Goal: Use online tool/utility: Utilize a website feature to perform a specific function

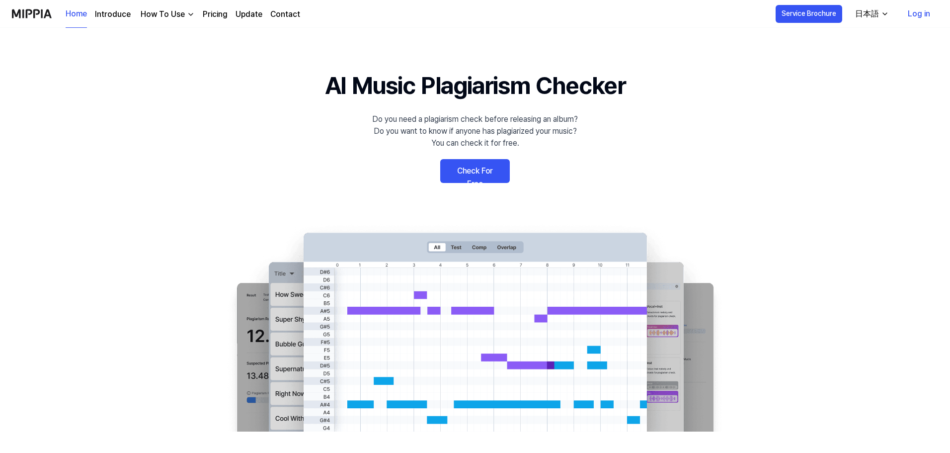
drag, startPoint x: 0, startPoint y: 0, endPoint x: 485, endPoint y: 177, distance: 516.1
click at [485, 177] on link "Check For Free" at bounding box center [475, 171] width 70 height 24
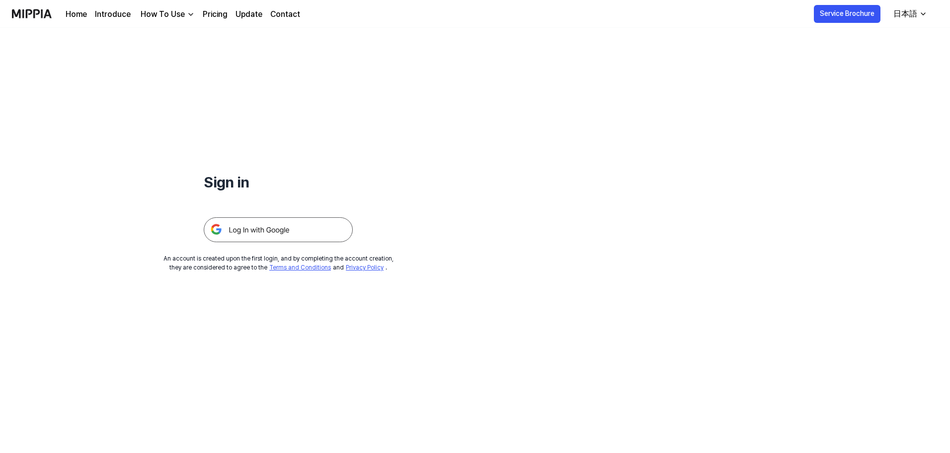
click at [301, 221] on img at bounding box center [278, 229] width 149 height 25
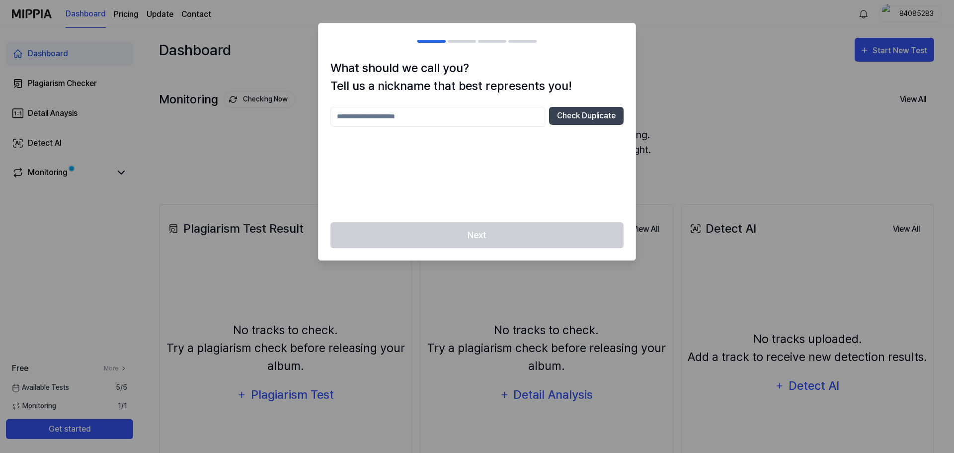
click at [496, 250] on div "Next" at bounding box center [477, 241] width 317 height 38
click at [419, 121] on input "text" at bounding box center [438, 117] width 215 height 20
type input "******"
click at [609, 120] on button "Check Duplicate" at bounding box center [586, 116] width 75 height 18
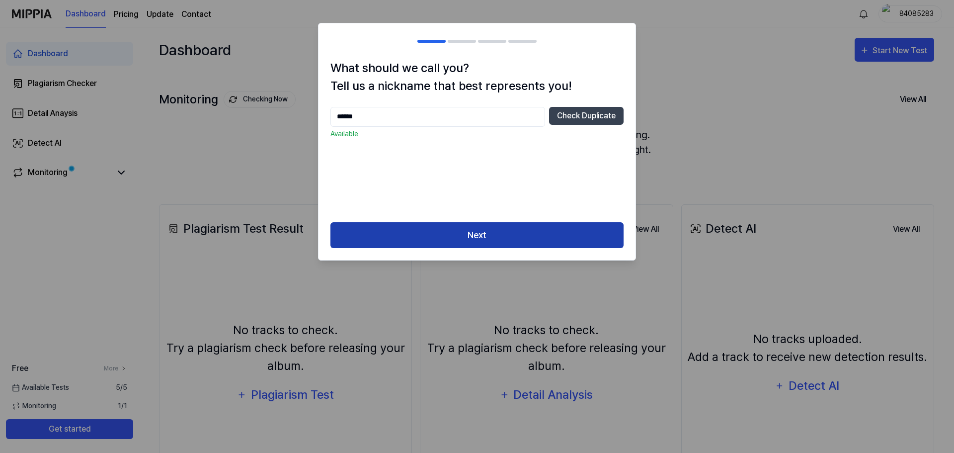
click at [546, 235] on button "Next" at bounding box center [477, 235] width 293 height 26
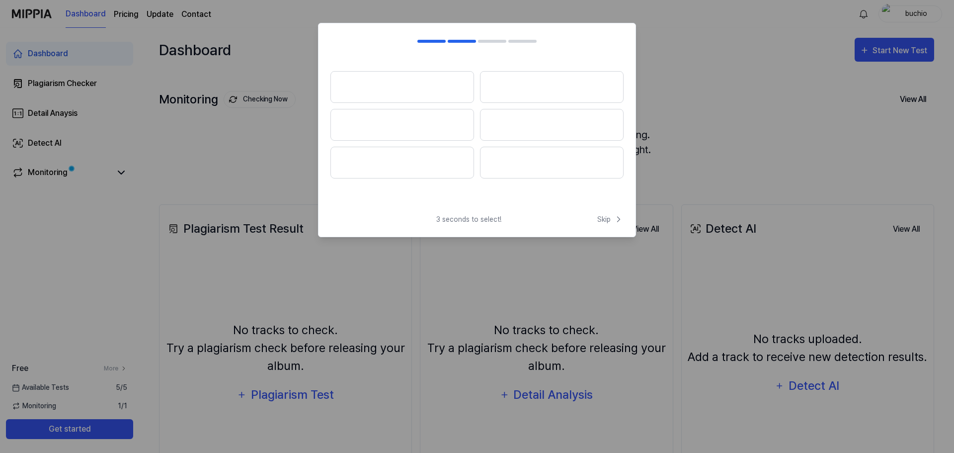
click at [683, 190] on div at bounding box center [477, 226] width 954 height 453
drag, startPoint x: 682, startPoint y: 160, endPoint x: 602, endPoint y: 240, distance: 112.8
click at [679, 164] on div at bounding box center [477, 226] width 954 height 453
click at [613, 217] on span "Skip" at bounding box center [610, 219] width 26 height 10
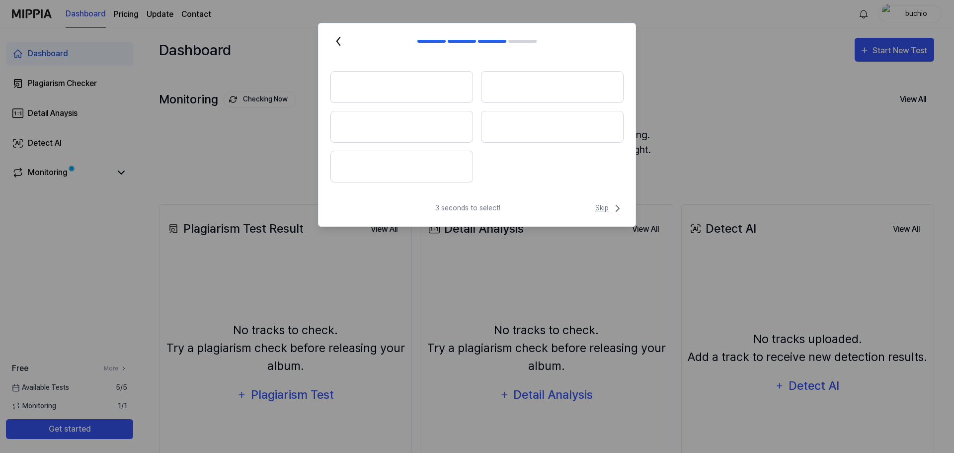
click at [609, 209] on span "Skip" at bounding box center [609, 208] width 28 height 12
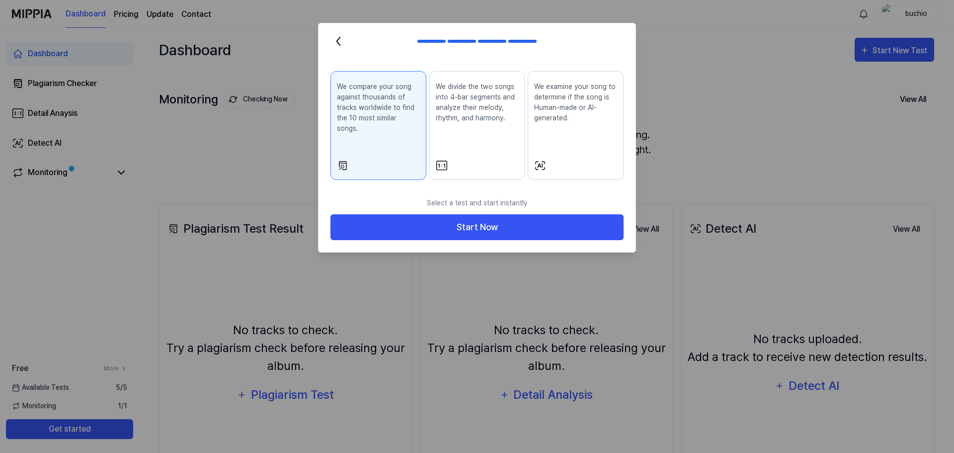
click at [492, 146] on button "We divide the two songs into 4-bar segments and analyze their melody, rhythm, a…" at bounding box center [477, 125] width 96 height 109
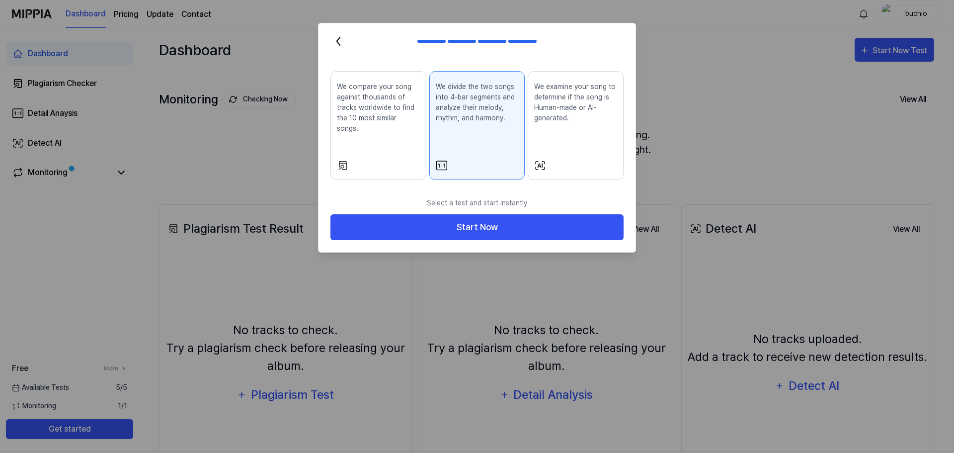
click at [573, 143] on div "We examine your song to determine if the song is Human-made or AI-generated." at bounding box center [575, 111] width 83 height 66
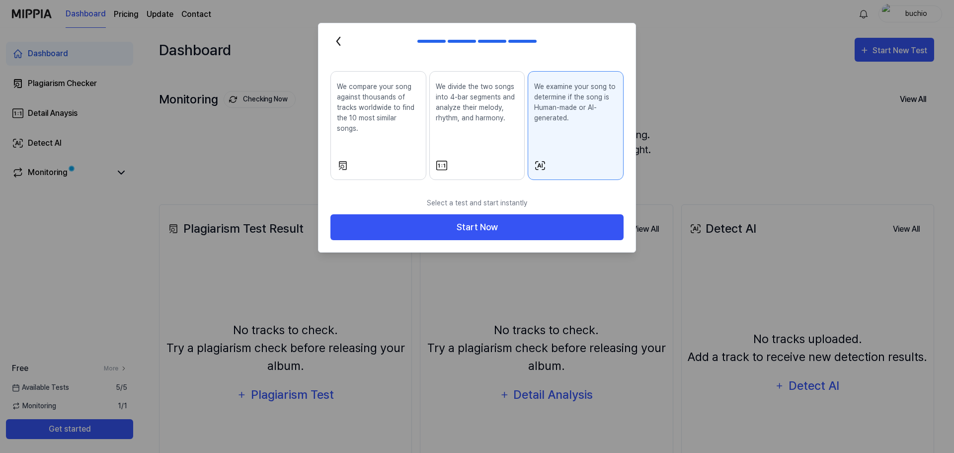
click at [389, 135] on div "We compare your song against thousands of tracks worldwide to find the 10 most …" at bounding box center [378, 116] width 83 height 76
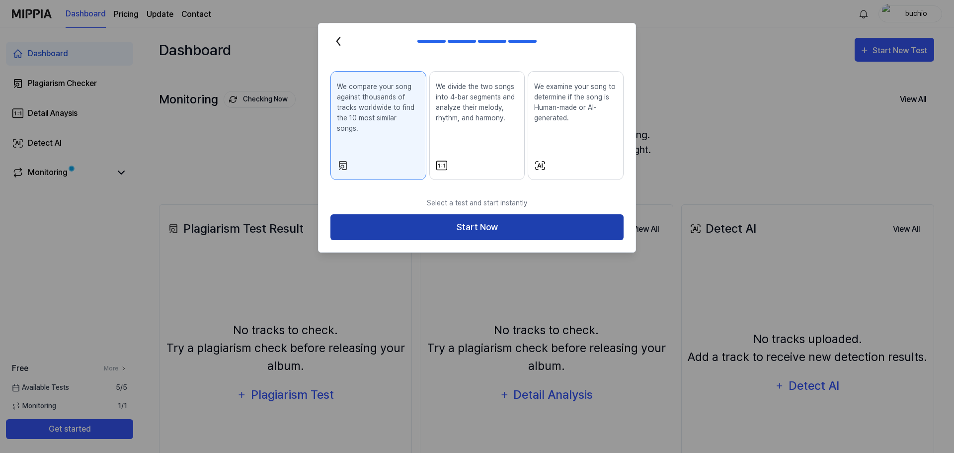
click at [595, 220] on button "Start Now" at bounding box center [477, 227] width 293 height 26
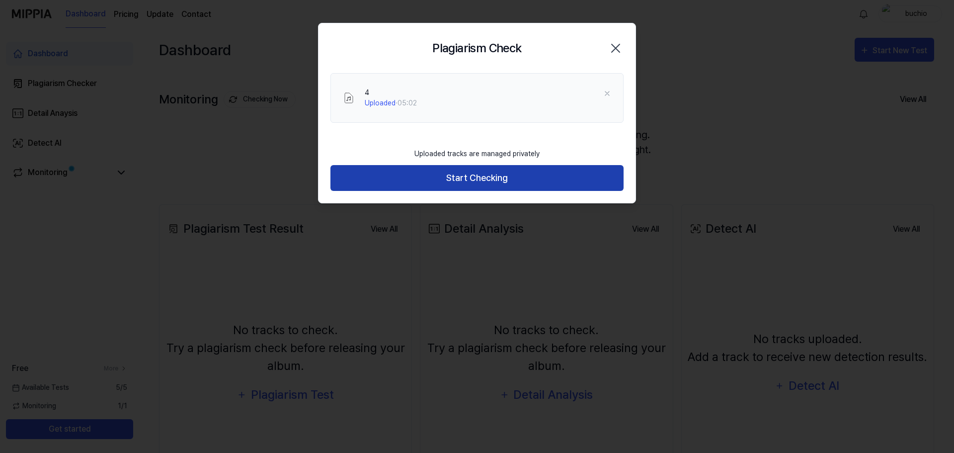
click at [486, 182] on button "Start Checking" at bounding box center [477, 178] width 293 height 26
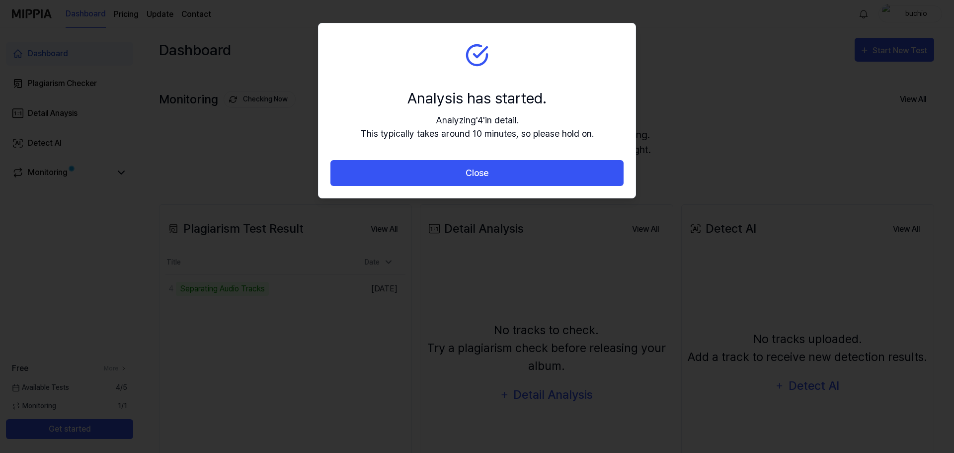
click at [486, 182] on button "Close" at bounding box center [477, 173] width 293 height 26
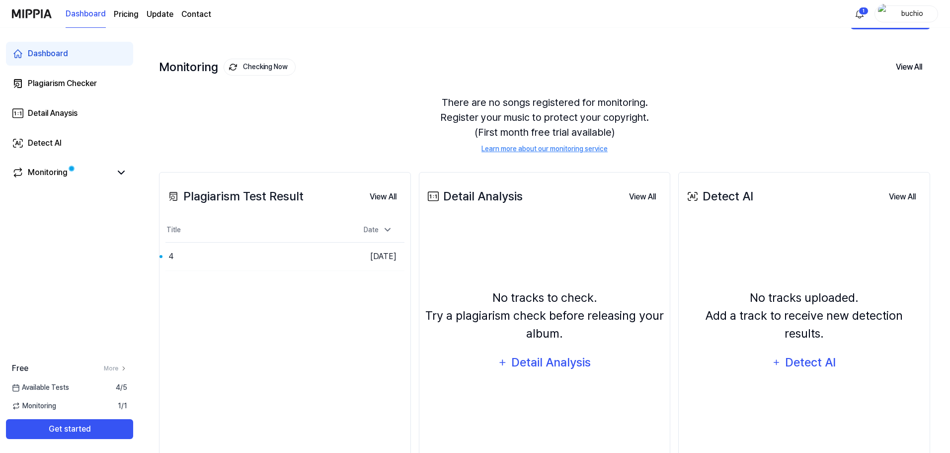
scroll to position [50, 0]
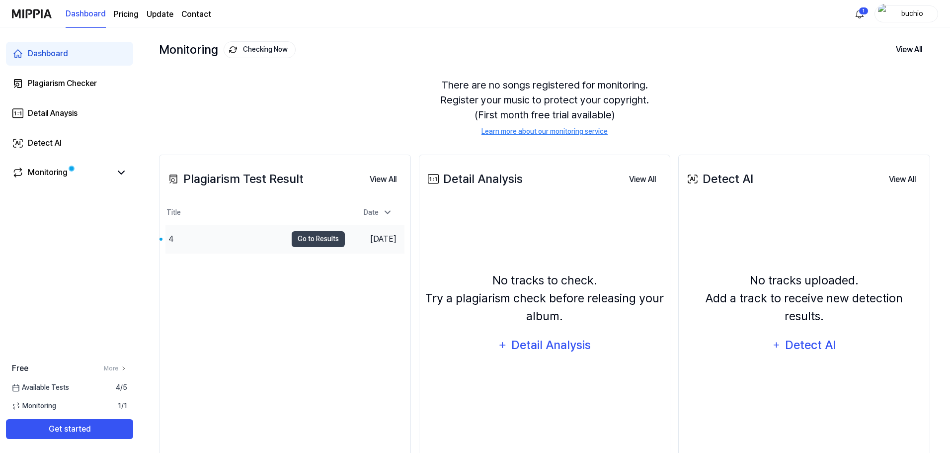
click at [371, 242] on td "Aug 19, 2025" at bounding box center [375, 239] width 60 height 28
click at [322, 238] on button "Go to Results" at bounding box center [318, 239] width 53 height 16
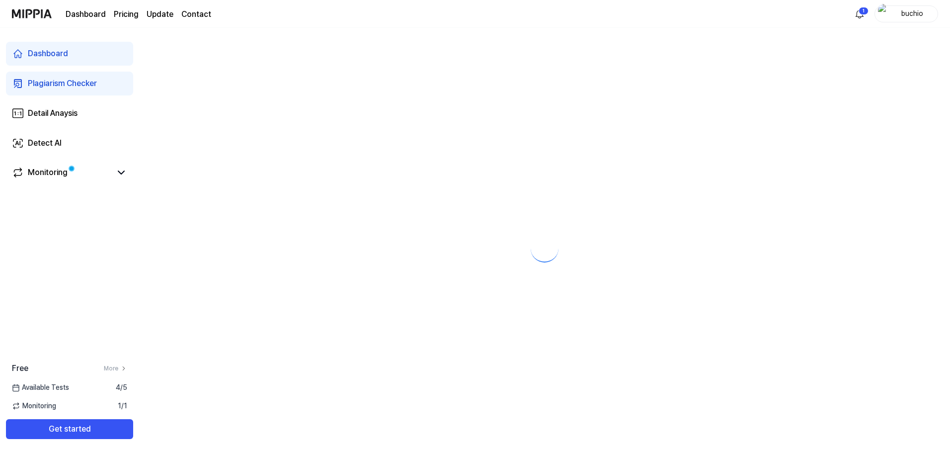
scroll to position [0, 0]
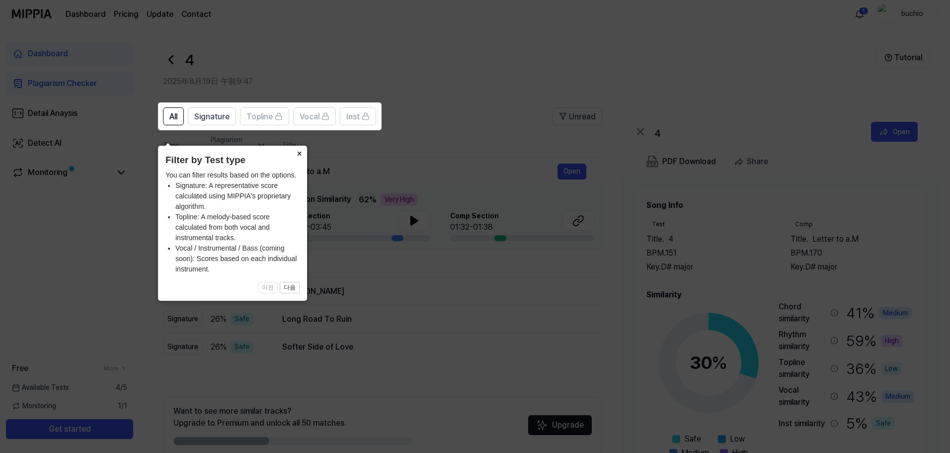
click at [297, 146] on button "×" at bounding box center [299, 153] width 16 height 14
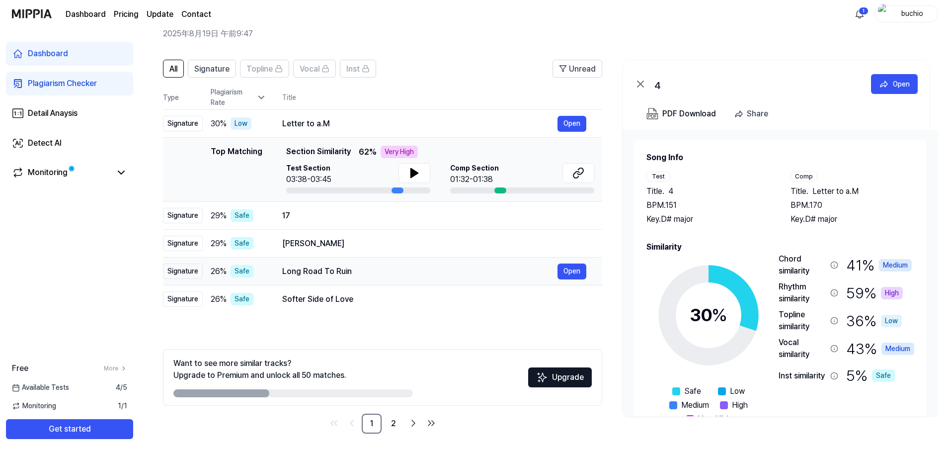
scroll to position [48, 0]
click at [393, 422] on link "2" at bounding box center [394, 423] width 20 height 20
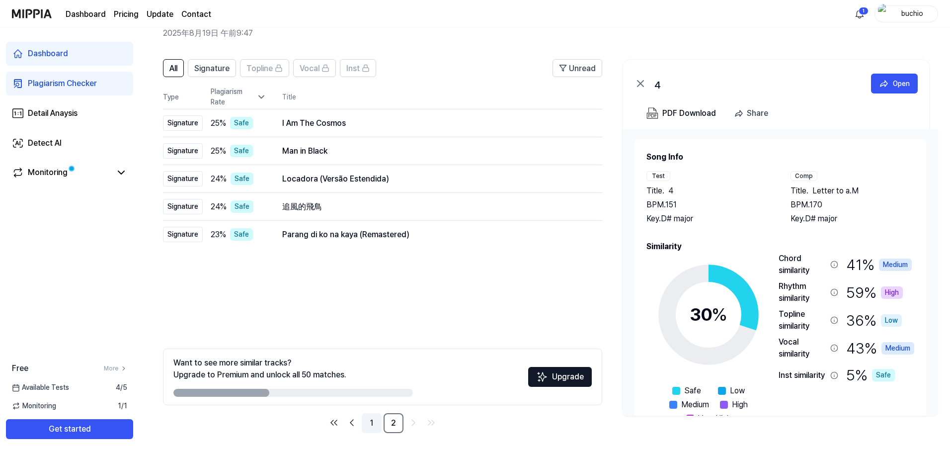
click at [372, 425] on link "1" at bounding box center [372, 423] width 20 height 20
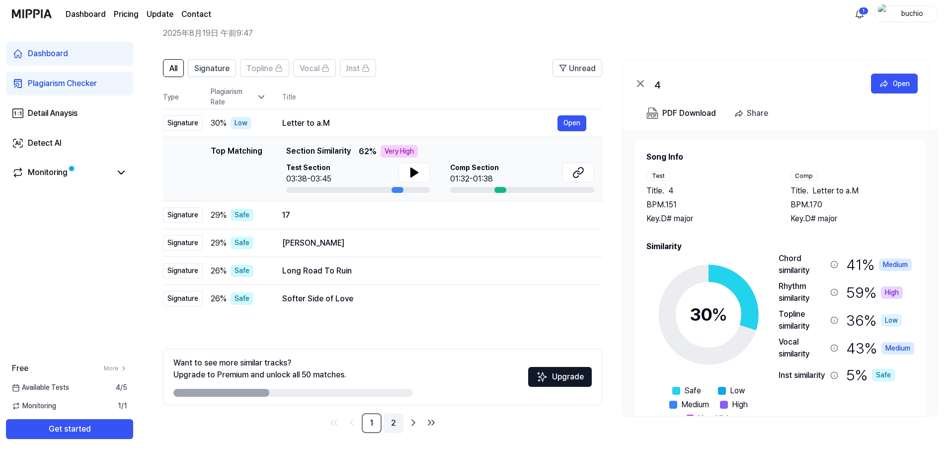
click at [396, 420] on link "2" at bounding box center [394, 423] width 20 height 20
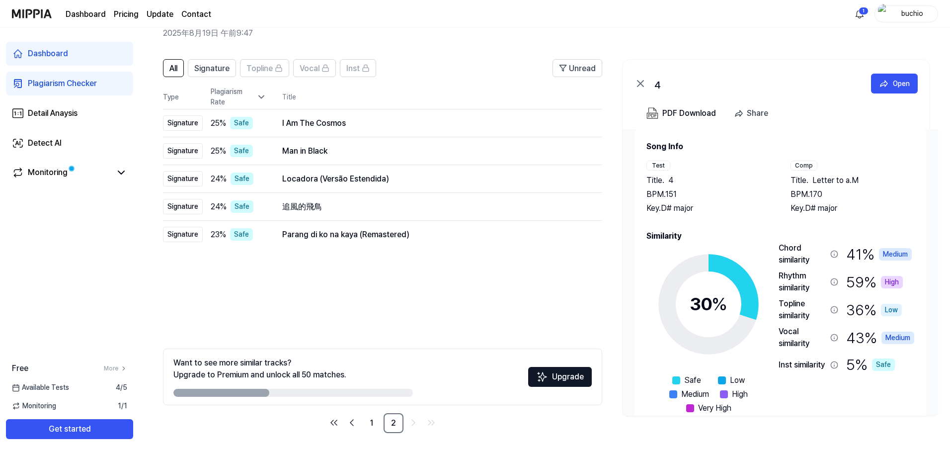
scroll to position [0, 0]
